Goal: Task Accomplishment & Management: Use online tool/utility

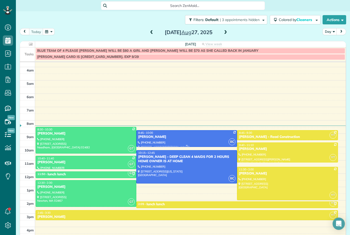
scroll to position [8, 0]
click at [48, 31] on button "button" at bounding box center [49, 31] width 12 height 7
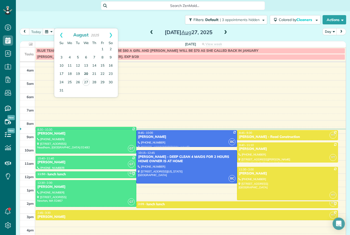
click at [88, 72] on link "20" at bounding box center [86, 74] width 8 height 8
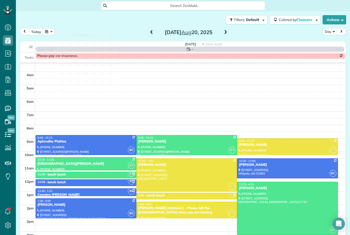
scroll to position [5, 0]
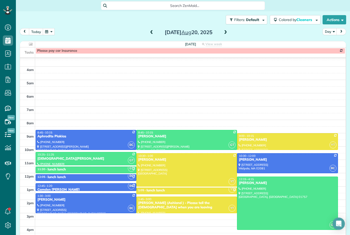
click at [148, 35] on div "[DATE]" at bounding box center [189, 32] width 82 height 8
click at [152, 34] on span at bounding box center [152, 32] width 6 height 5
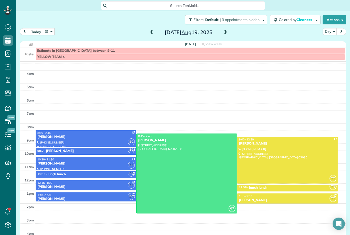
click at [35, 32] on button "today" at bounding box center [36, 31] width 14 height 7
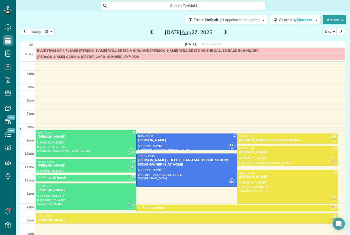
click at [50, 33] on button "button" at bounding box center [49, 31] width 12 height 7
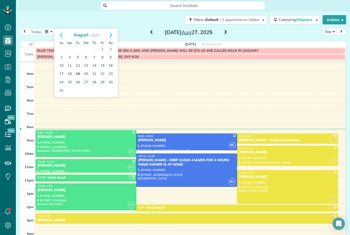
click at [80, 74] on link "19" at bounding box center [78, 74] width 8 height 8
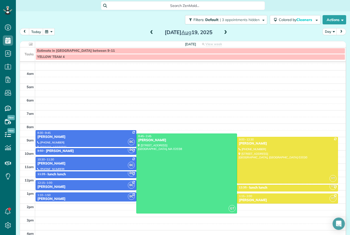
click at [35, 28] on button "today" at bounding box center [36, 31] width 14 height 7
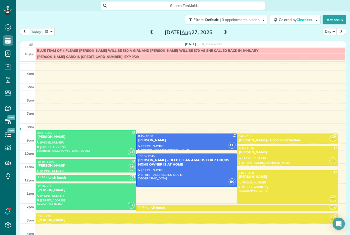
click at [48, 32] on button "button" at bounding box center [49, 31] width 12 height 7
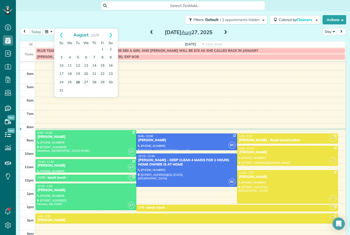
click at [77, 79] on link "26" at bounding box center [78, 82] width 8 height 8
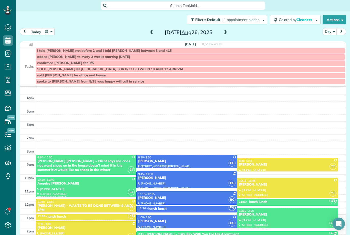
click at [51, 28] on button "button" at bounding box center [49, 31] width 12 height 7
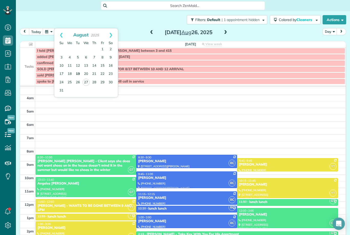
click at [78, 74] on link "19" at bounding box center [78, 74] width 8 height 8
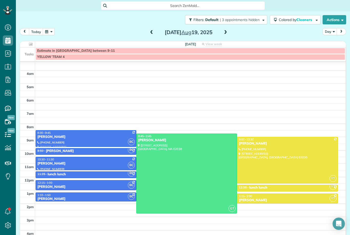
click at [35, 30] on button "today" at bounding box center [36, 31] width 14 height 7
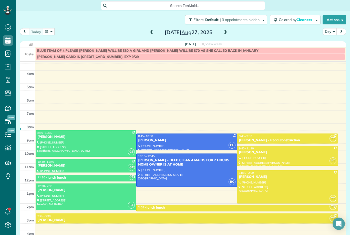
click at [48, 30] on button "button" at bounding box center [49, 31] width 12 height 7
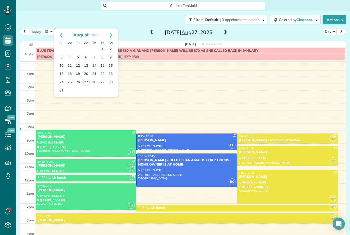
click at [79, 72] on link "19" at bounding box center [78, 74] width 8 height 8
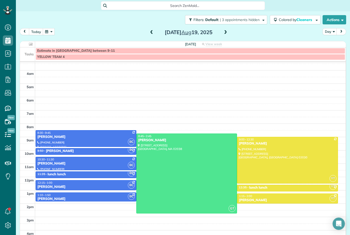
click at [35, 35] on button "today" at bounding box center [36, 31] width 14 height 7
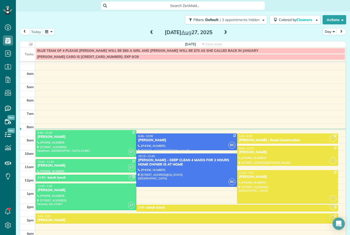
click at [51, 34] on button "button" at bounding box center [49, 31] width 12 height 7
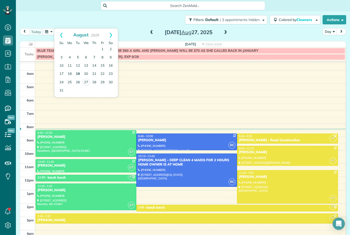
click at [81, 73] on link "19" at bounding box center [78, 74] width 8 height 8
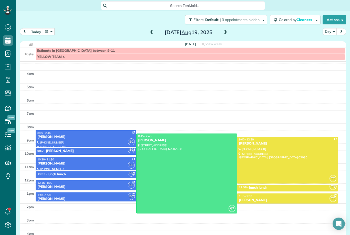
click at [33, 30] on button "today" at bounding box center [36, 31] width 14 height 7
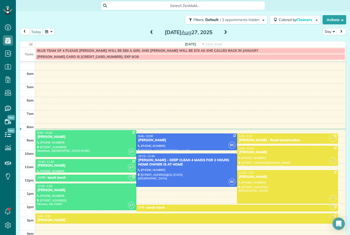
click at [50, 31] on button "button" at bounding box center [49, 31] width 12 height 7
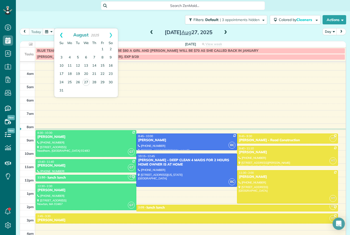
click at [62, 37] on link "Prev" at bounding box center [61, 34] width 14 height 13
click at [71, 67] on link "14" at bounding box center [70, 66] width 8 height 8
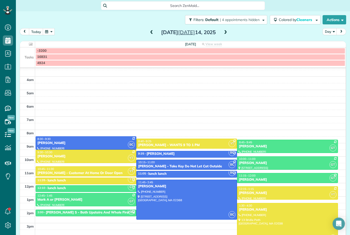
click at [226, 33] on span at bounding box center [226, 32] width 6 height 5
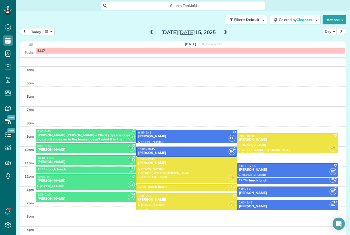
click at [226, 33] on span at bounding box center [226, 32] width 6 height 5
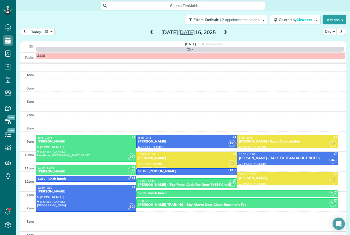
click at [154, 34] on span at bounding box center [152, 32] width 6 height 5
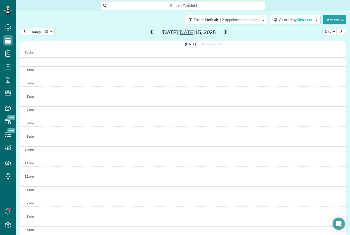
click at [152, 34] on span at bounding box center [152, 32] width 6 height 5
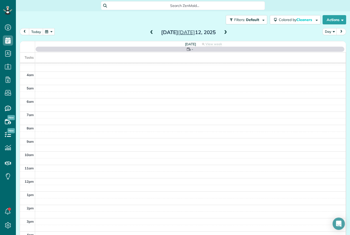
click at [152, 34] on span at bounding box center [152, 32] width 6 height 5
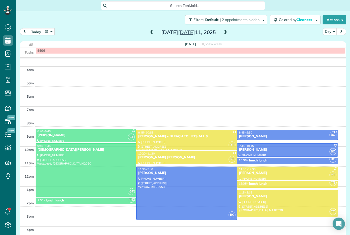
click at [152, 34] on span at bounding box center [152, 32] width 6 height 5
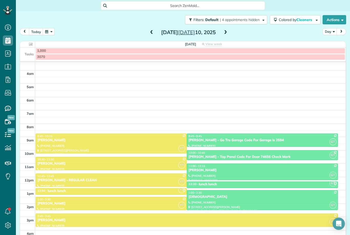
scroll to position [1, 0]
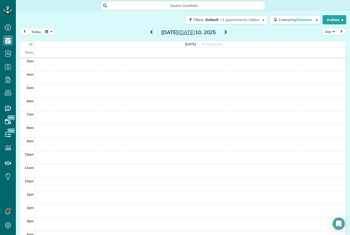
click at [152, 34] on span at bounding box center [152, 32] width 6 height 5
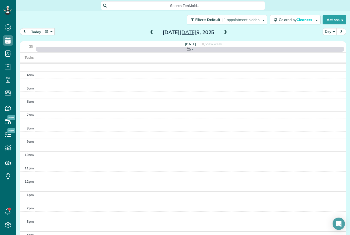
scroll to position [5, 0]
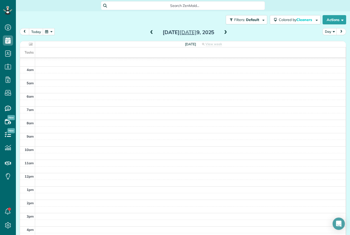
click at [227, 34] on span at bounding box center [226, 32] width 6 height 5
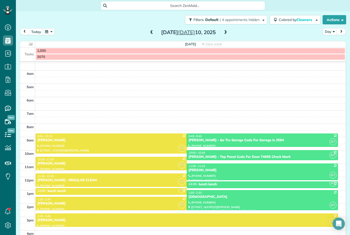
click at [153, 34] on span at bounding box center [152, 32] width 6 height 5
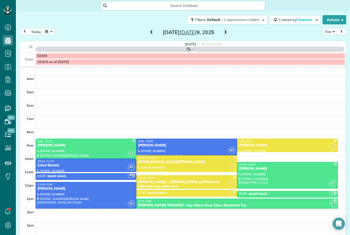
click at [152, 34] on span at bounding box center [152, 32] width 6 height 5
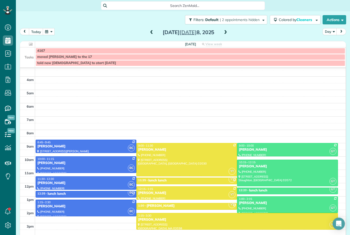
click at [152, 34] on span at bounding box center [152, 32] width 6 height 5
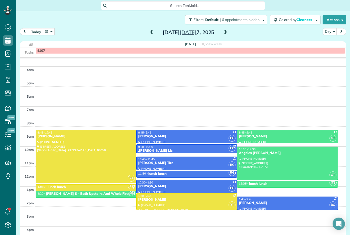
click at [226, 32] on span at bounding box center [226, 32] width 6 height 5
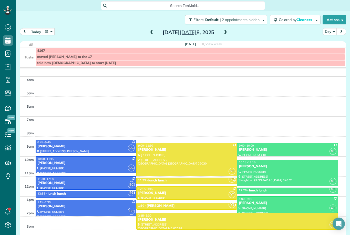
click at [226, 32] on span at bounding box center [226, 32] width 6 height 5
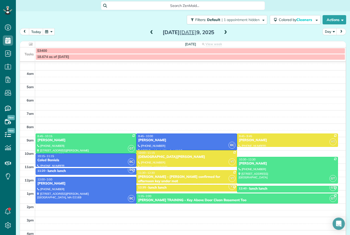
click at [226, 32] on span at bounding box center [226, 32] width 6 height 5
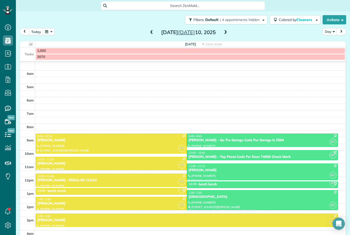
click at [150, 32] on span at bounding box center [152, 32] width 6 height 5
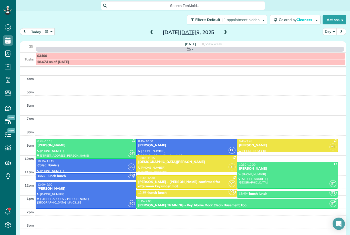
click at [150, 32] on span at bounding box center [152, 32] width 6 height 5
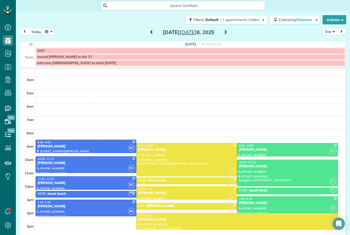
click at [224, 36] on span at bounding box center [226, 33] width 6 height 8
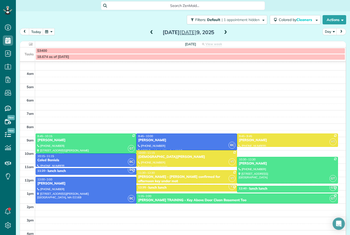
click at [224, 36] on span at bounding box center [226, 33] width 6 height 8
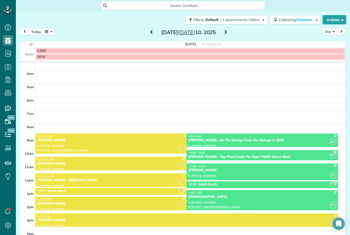
click at [224, 36] on span at bounding box center [226, 33] width 6 height 8
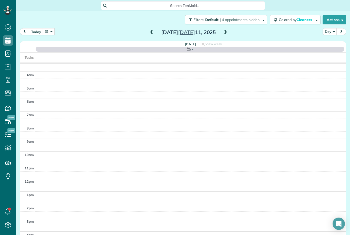
click at [224, 36] on span at bounding box center [226, 33] width 6 height 8
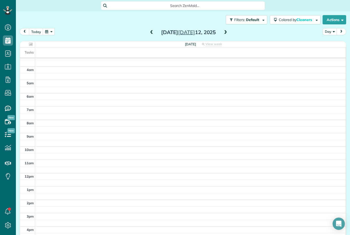
click at [226, 34] on span at bounding box center [226, 32] width 6 height 5
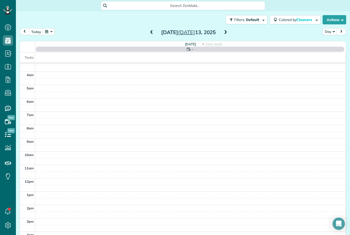
click at [226, 34] on span at bounding box center [226, 32] width 6 height 5
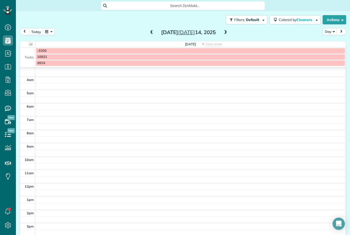
scroll to position [1, 0]
click at [256, 36] on div "[DATE] Day [DATE]" at bounding box center [183, 32] width 326 height 9
click at [153, 35] on span at bounding box center [152, 33] width 6 height 8
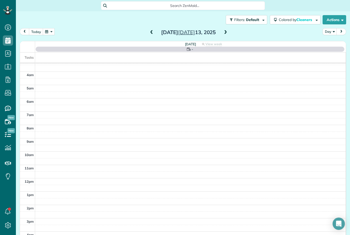
click at [150, 34] on span at bounding box center [152, 32] width 6 height 5
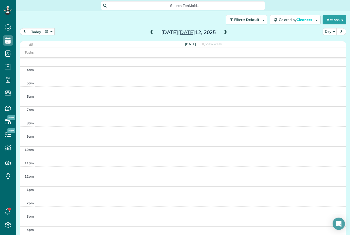
click at [150, 34] on span at bounding box center [152, 32] width 6 height 5
click at [262, 33] on div "[DATE] Day [DATE]" at bounding box center [183, 32] width 326 height 9
click at [225, 35] on span at bounding box center [226, 32] width 6 height 5
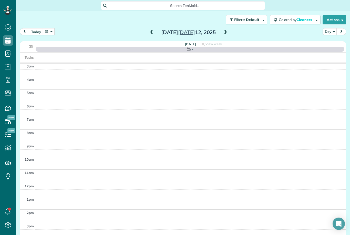
scroll to position [5, 0]
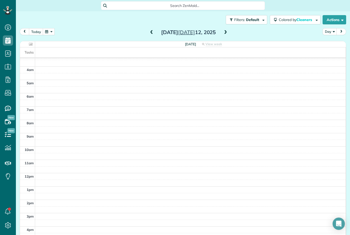
click at [152, 34] on span at bounding box center [152, 32] width 6 height 5
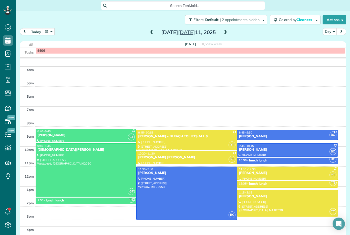
click at [224, 34] on span at bounding box center [226, 32] width 6 height 5
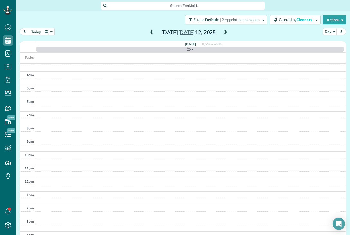
click at [227, 34] on span at bounding box center [226, 32] width 6 height 5
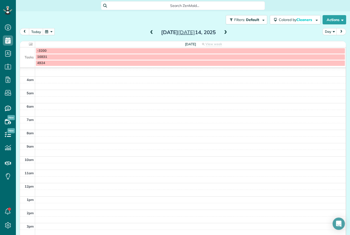
scroll to position [1, 0]
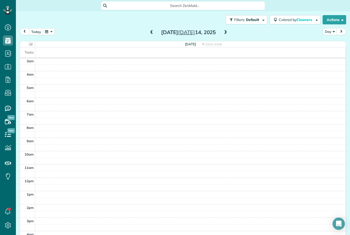
click at [152, 36] on span at bounding box center [152, 33] width 6 height 8
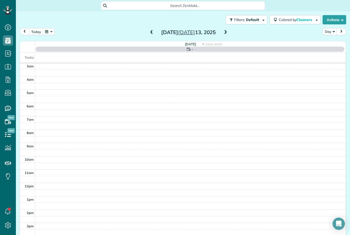
scroll to position [5, 0]
click at [224, 35] on span at bounding box center [226, 33] width 6 height 8
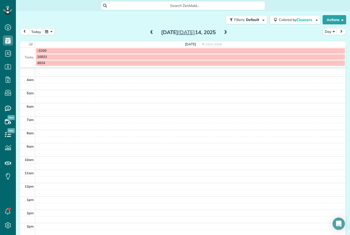
click at [227, 33] on span at bounding box center [226, 32] width 6 height 5
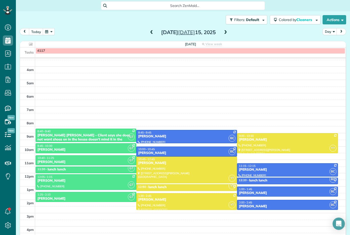
click at [226, 33] on span at bounding box center [226, 32] width 6 height 5
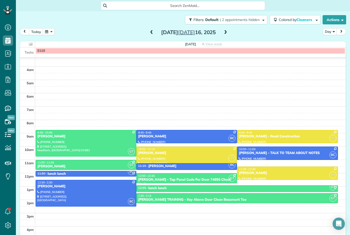
click at [226, 33] on span at bounding box center [226, 32] width 6 height 5
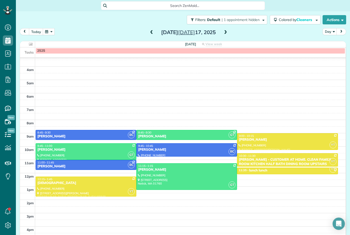
click at [226, 33] on span at bounding box center [226, 32] width 6 height 5
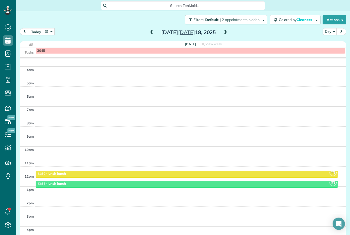
click at [151, 35] on span at bounding box center [152, 33] width 6 height 8
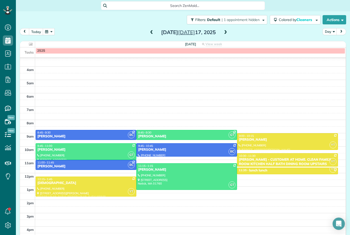
click at [225, 34] on span at bounding box center [226, 32] width 6 height 5
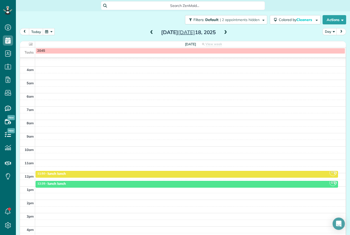
click at [225, 34] on span at bounding box center [226, 32] width 6 height 5
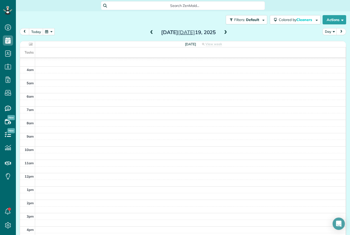
click at [225, 34] on span at bounding box center [226, 32] width 6 height 5
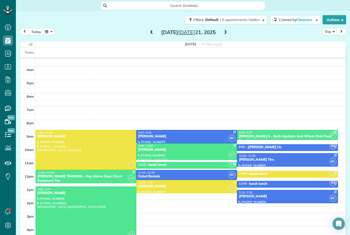
click at [225, 34] on span at bounding box center [226, 32] width 6 height 5
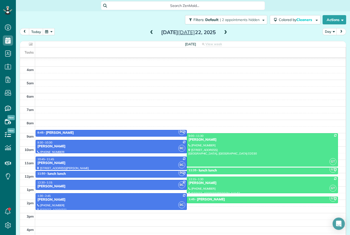
click at [225, 34] on span at bounding box center [226, 32] width 6 height 5
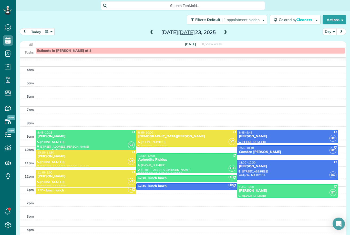
click at [225, 34] on span at bounding box center [226, 32] width 6 height 5
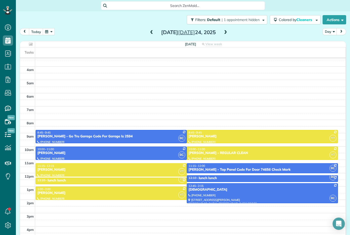
click at [225, 34] on span at bounding box center [226, 32] width 6 height 5
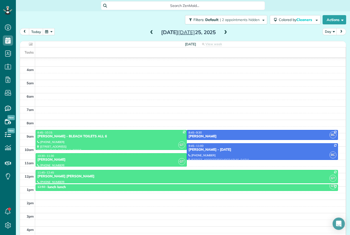
click at [225, 34] on span at bounding box center [226, 32] width 6 height 5
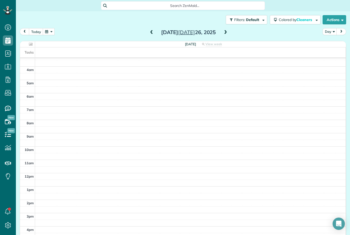
click at [225, 34] on span at bounding box center [226, 32] width 6 height 5
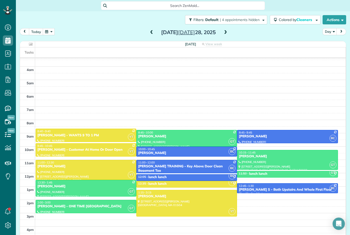
click at [225, 34] on span at bounding box center [226, 32] width 6 height 5
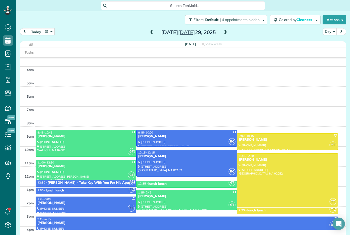
click at [225, 34] on span at bounding box center [226, 32] width 6 height 5
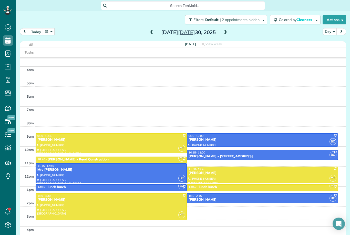
click at [225, 34] on span at bounding box center [226, 32] width 6 height 5
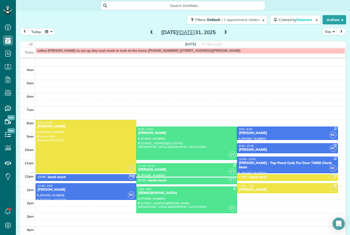
click at [225, 34] on span at bounding box center [226, 32] width 6 height 5
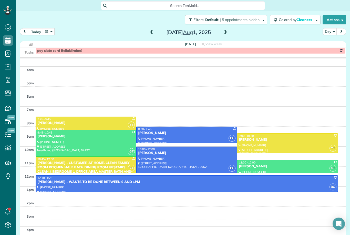
click at [225, 34] on span at bounding box center [226, 32] width 6 height 5
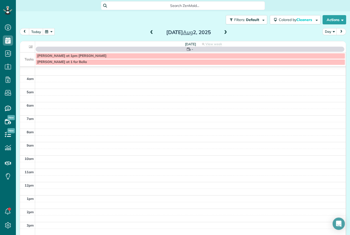
click at [225, 34] on span at bounding box center [226, 32] width 6 height 5
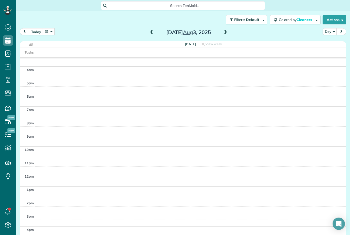
click at [225, 34] on span at bounding box center [226, 32] width 6 height 5
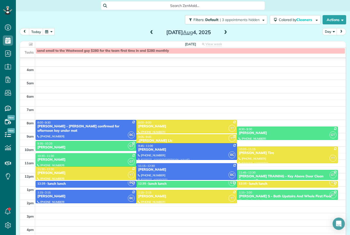
click at [260, 30] on div "[DATE] Day [DATE]" at bounding box center [183, 32] width 326 height 9
click at [225, 34] on span at bounding box center [226, 32] width 6 height 5
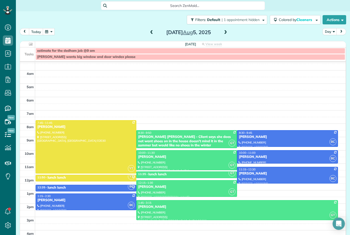
click at [225, 34] on span at bounding box center [226, 32] width 6 height 5
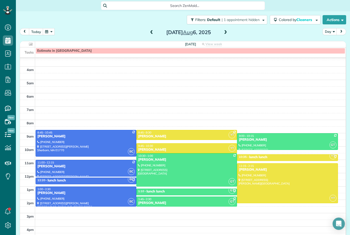
click at [225, 34] on span at bounding box center [226, 32] width 6 height 5
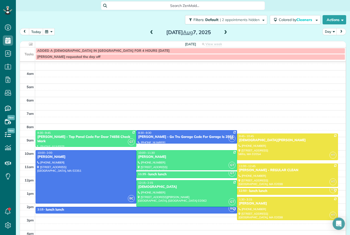
click at [150, 34] on span at bounding box center [152, 32] width 6 height 5
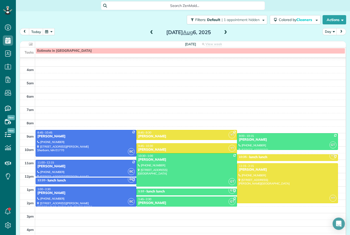
click at [226, 34] on span at bounding box center [226, 32] width 6 height 5
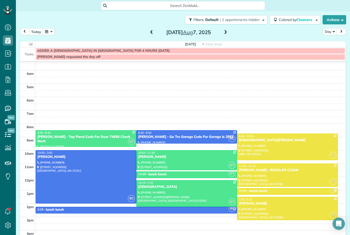
click at [226, 34] on span at bounding box center [226, 32] width 6 height 5
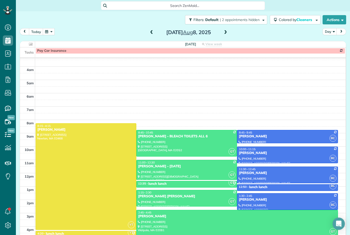
click at [226, 34] on span at bounding box center [226, 32] width 6 height 5
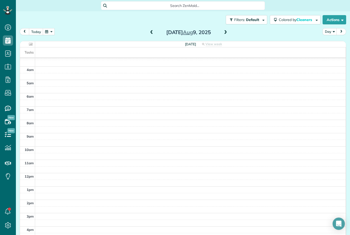
click at [226, 34] on span at bounding box center [226, 32] width 6 height 5
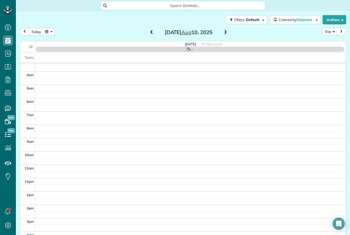
click at [226, 34] on span at bounding box center [226, 32] width 6 height 5
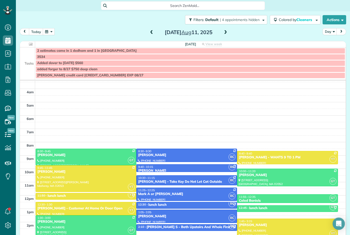
click at [154, 35] on span at bounding box center [152, 32] width 6 height 5
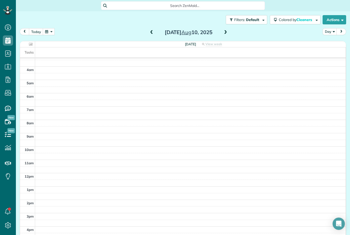
click at [152, 34] on span at bounding box center [152, 32] width 6 height 5
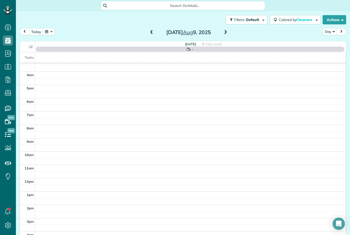
click at [152, 34] on span at bounding box center [152, 32] width 6 height 5
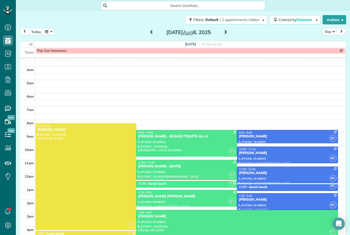
click at [258, 31] on div "[DATE] Day [DATE]" at bounding box center [183, 32] width 326 height 9
click at [224, 34] on span at bounding box center [226, 32] width 6 height 5
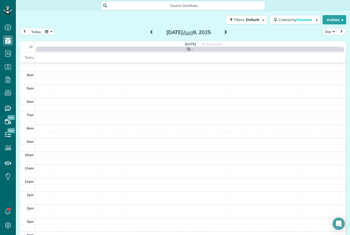
click at [224, 34] on span at bounding box center [226, 32] width 6 height 5
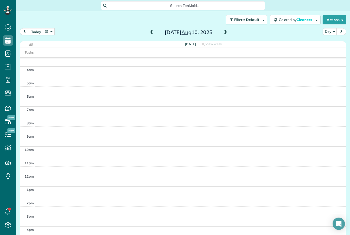
click at [225, 33] on span at bounding box center [226, 32] width 6 height 5
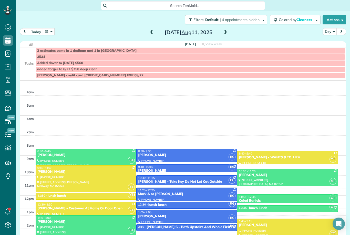
click at [226, 34] on span at bounding box center [226, 32] width 6 height 5
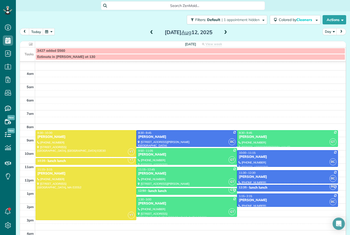
click at [226, 34] on span at bounding box center [226, 32] width 6 height 5
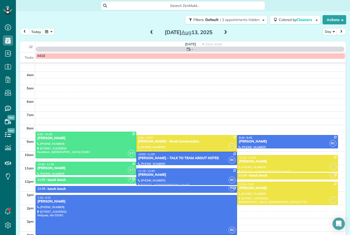
click at [225, 33] on span at bounding box center [226, 32] width 6 height 5
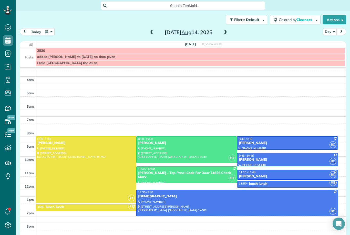
click at [36, 33] on button "today" at bounding box center [36, 31] width 14 height 7
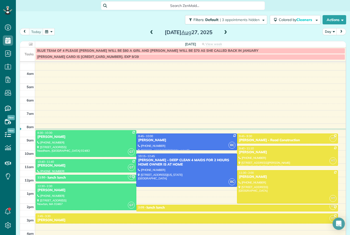
click at [228, 32] on span at bounding box center [226, 32] width 6 height 5
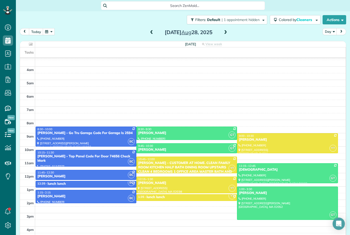
click at [31, 31] on button "today" at bounding box center [36, 31] width 14 height 7
